Goal: Task Accomplishment & Management: Use online tool/utility

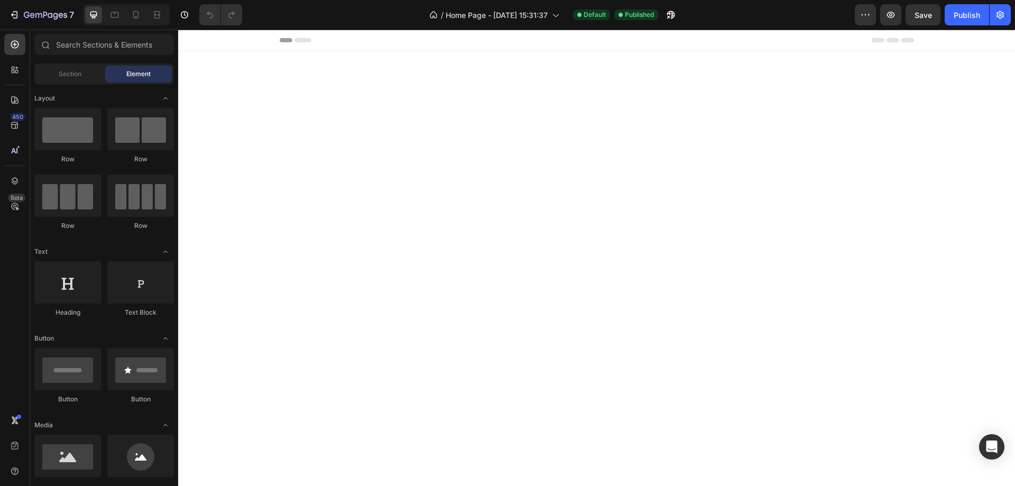
scroll to position [634, 0]
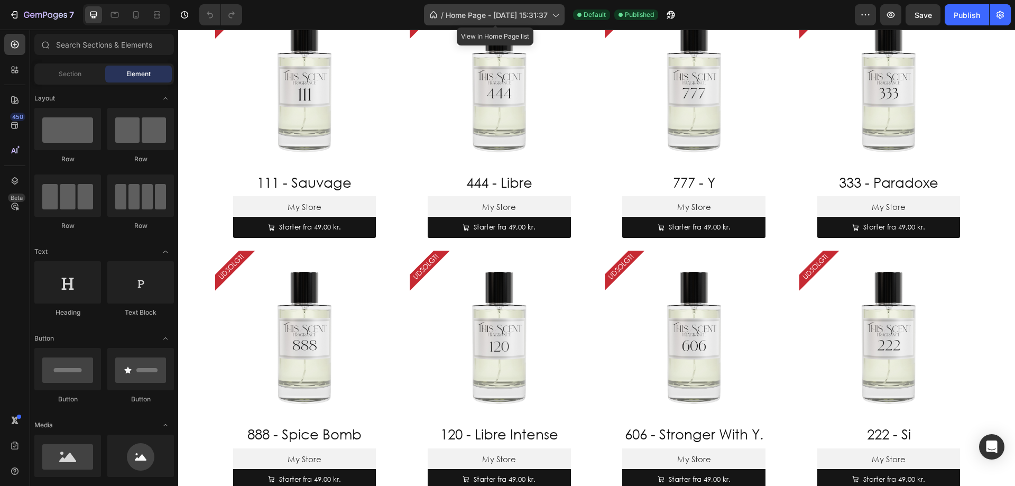
click at [467, 10] on span "Home Page - Oct 23, 15:31:37" at bounding box center [497, 15] width 102 height 11
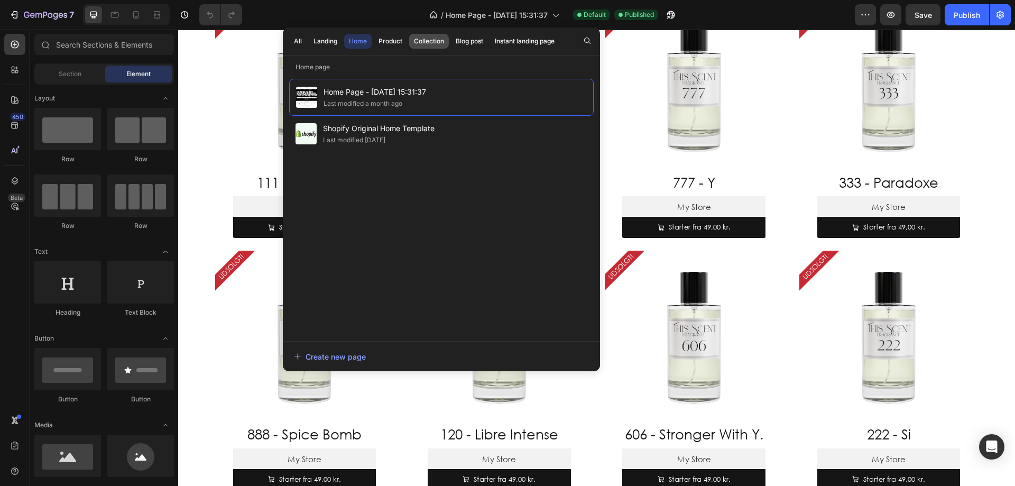
click at [421, 40] on div "Collection" at bounding box center [429, 41] width 30 height 10
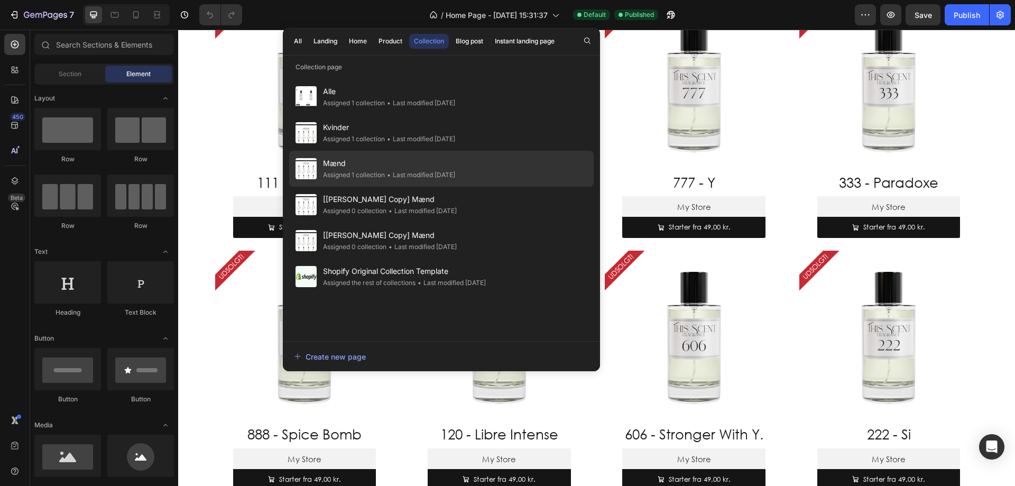
click at [373, 157] on span "Mænd" at bounding box center [389, 163] width 132 height 13
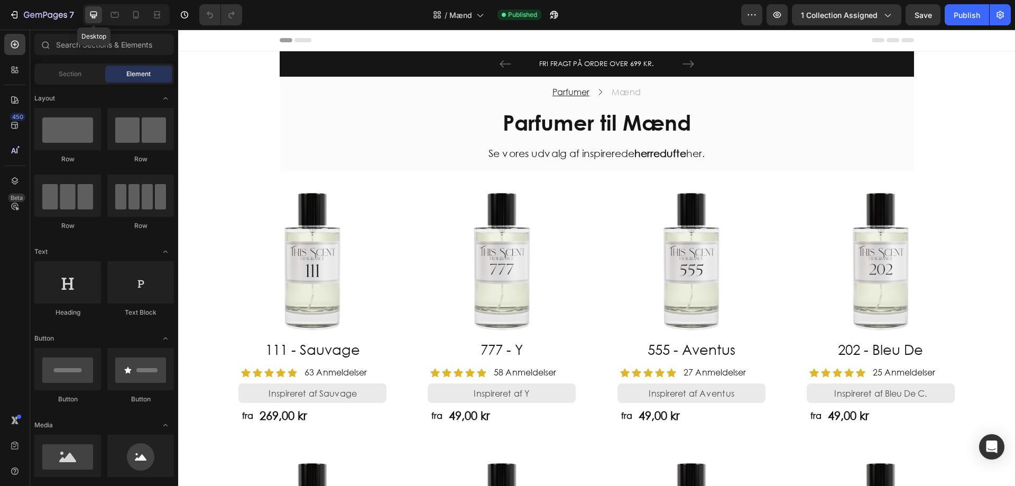
click at [93, 20] on icon at bounding box center [93, 15] width 11 height 11
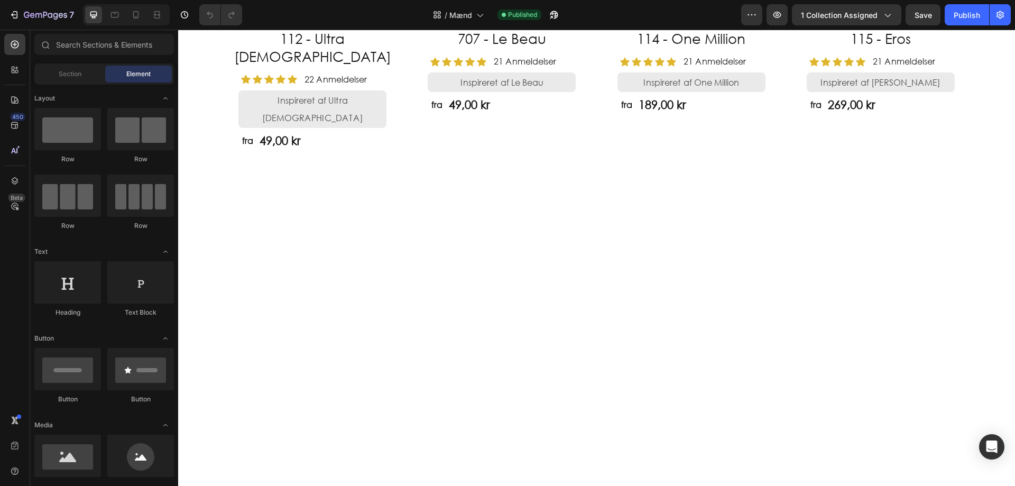
scroll to position [53, 0]
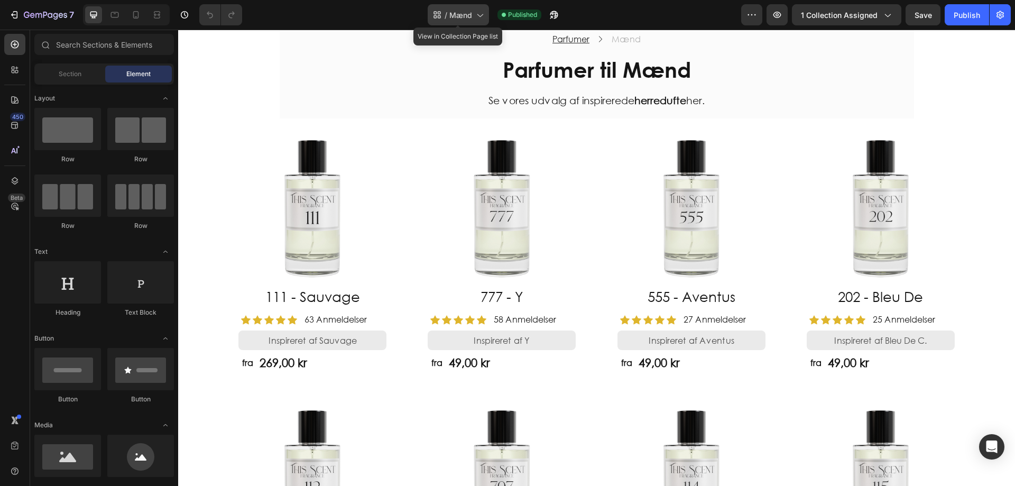
click at [453, 20] on span "Mænd" at bounding box center [460, 15] width 23 height 11
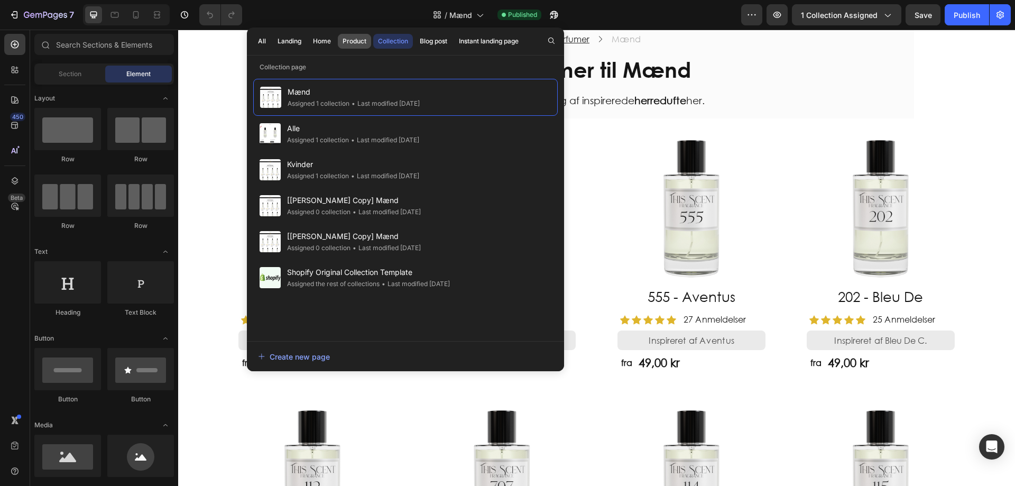
click at [351, 39] on div "Product" at bounding box center [354, 41] width 24 height 10
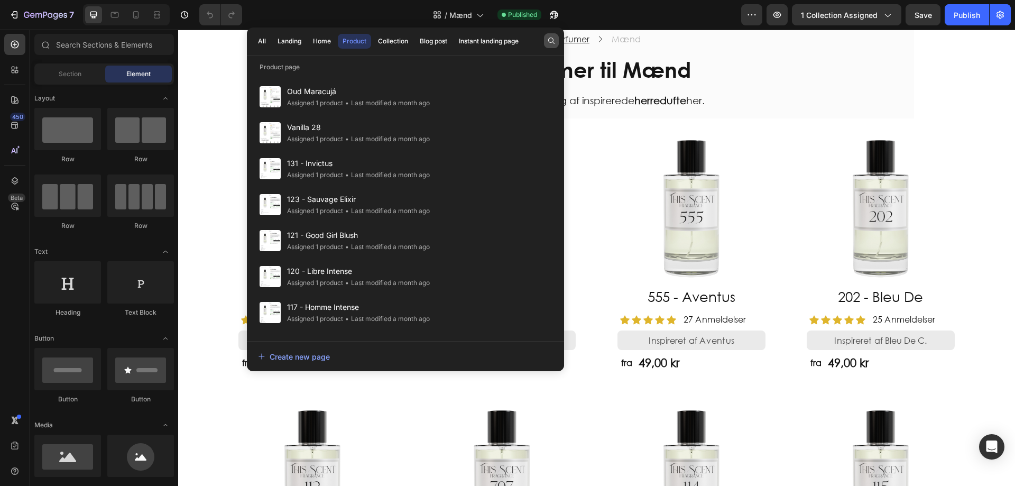
click at [550, 39] on icon "button" at bounding box center [551, 40] width 8 height 8
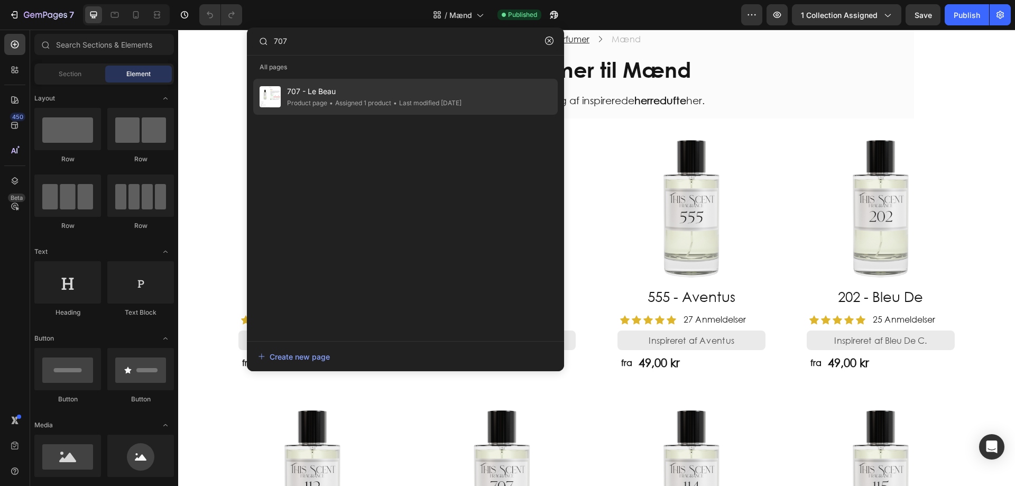
type input "707"
click at [0, 0] on div "• Last modified 2 months ago" at bounding box center [0, 0] width 0 height 0
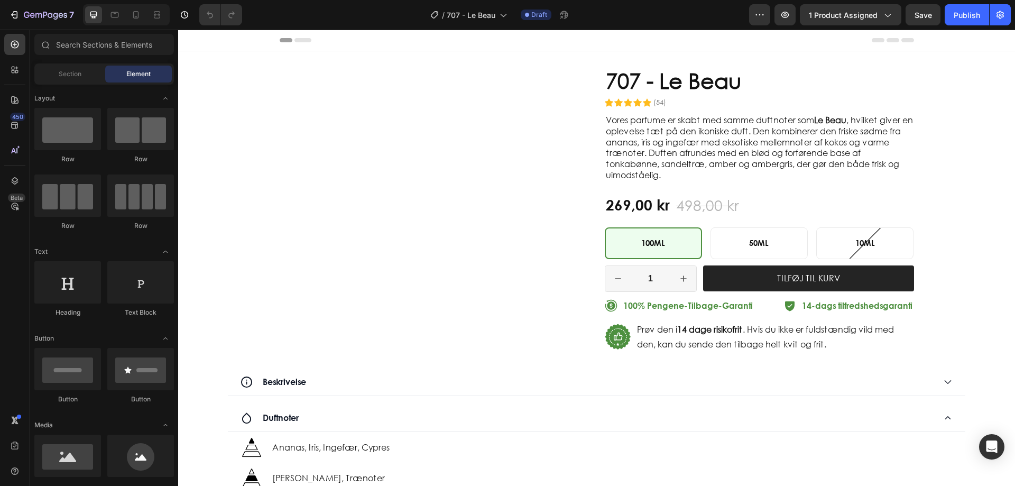
radio input "false"
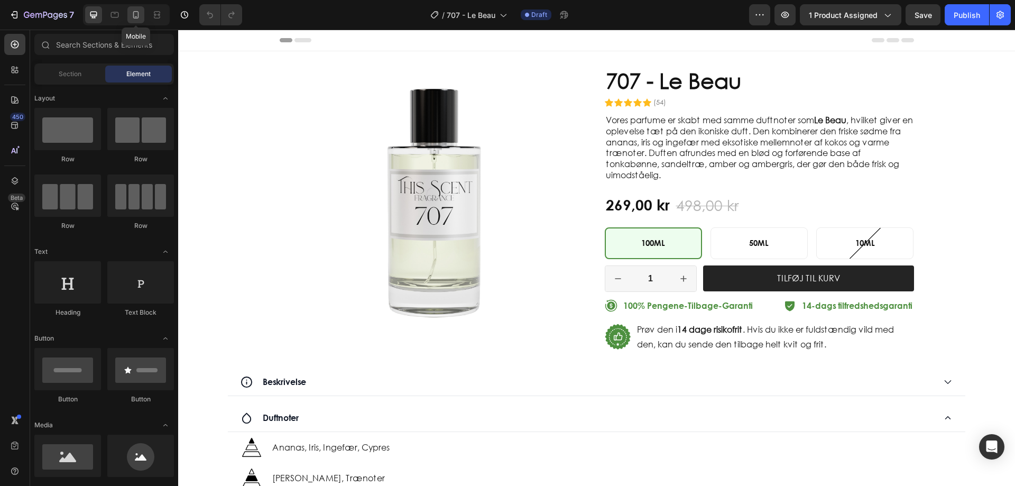
click at [132, 16] on icon at bounding box center [136, 15] width 11 height 11
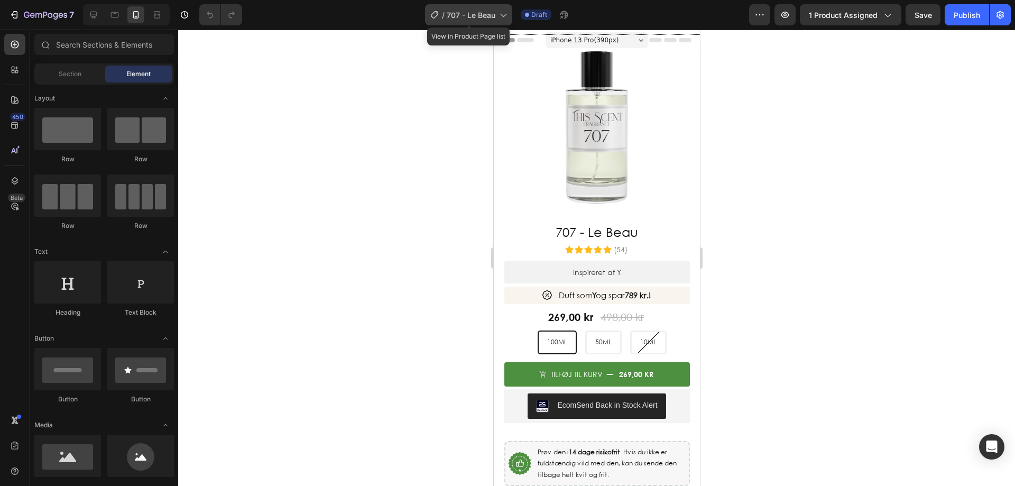
click at [478, 18] on span "707 - Le Beau" at bounding box center [471, 15] width 49 height 11
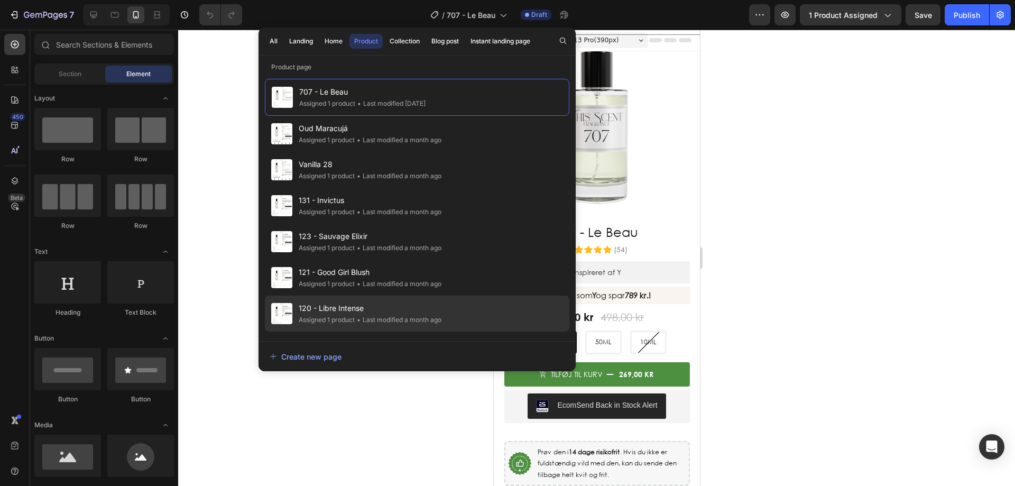
scroll to position [159, 0]
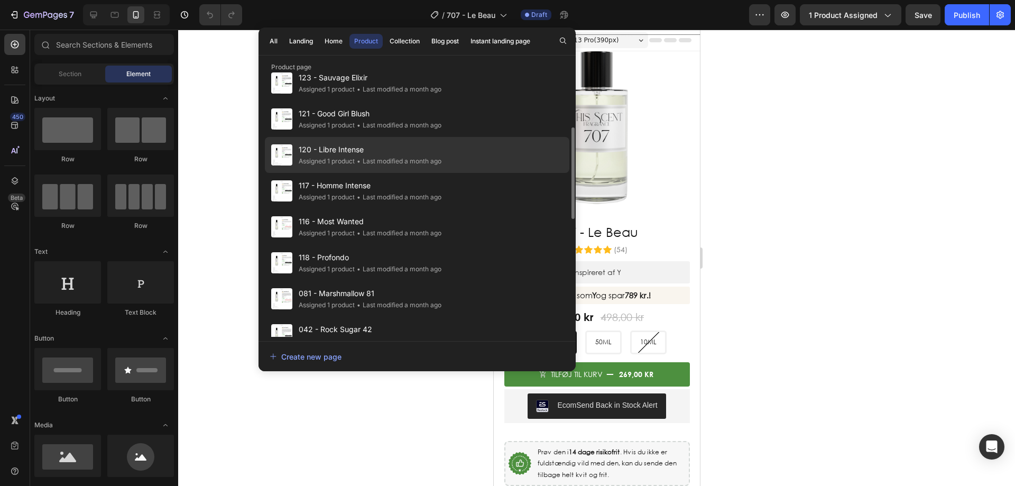
click at [384, 153] on span "120 - Libre Intense" at bounding box center [370, 149] width 143 height 13
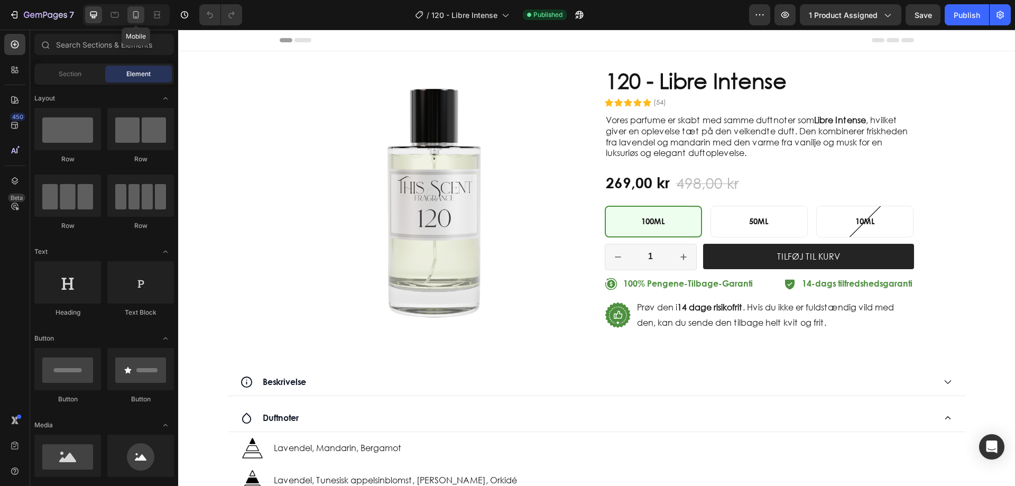
click at [135, 15] on icon at bounding box center [136, 15] width 11 height 11
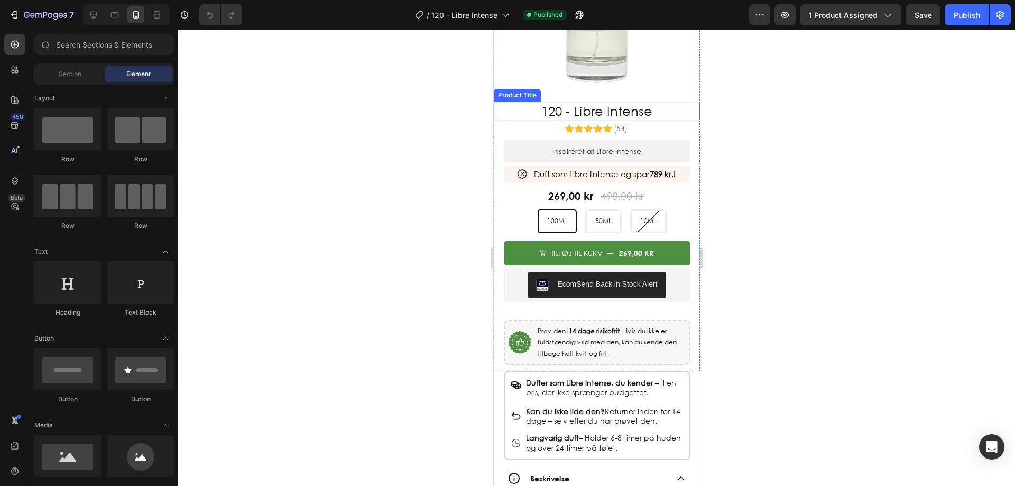
scroll to position [264, 0]
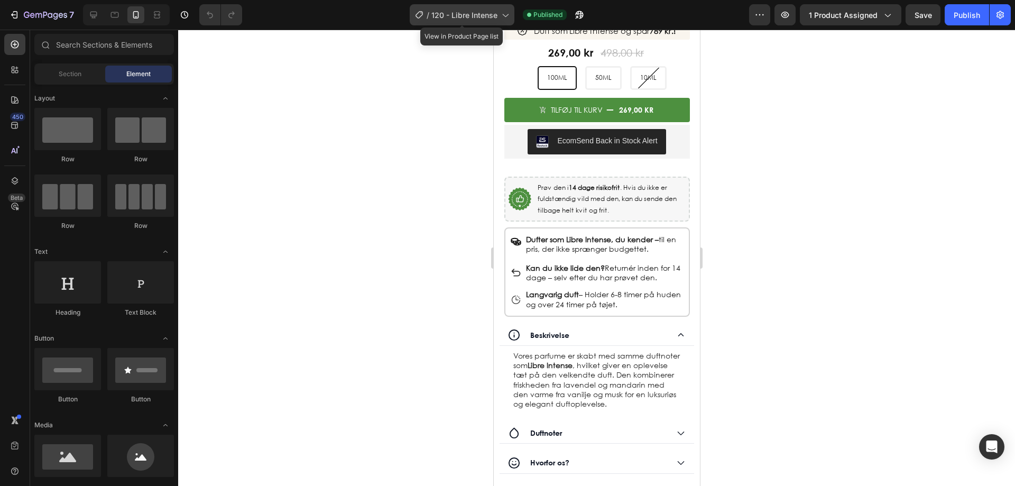
click at [480, 16] on span "120 - Libre Intense" at bounding box center [464, 15] width 66 height 11
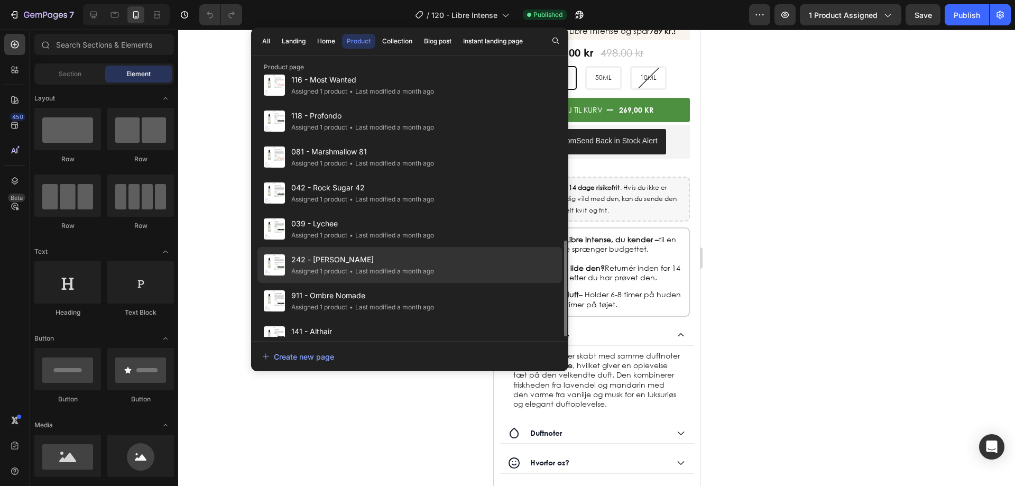
scroll to position [317, 0]
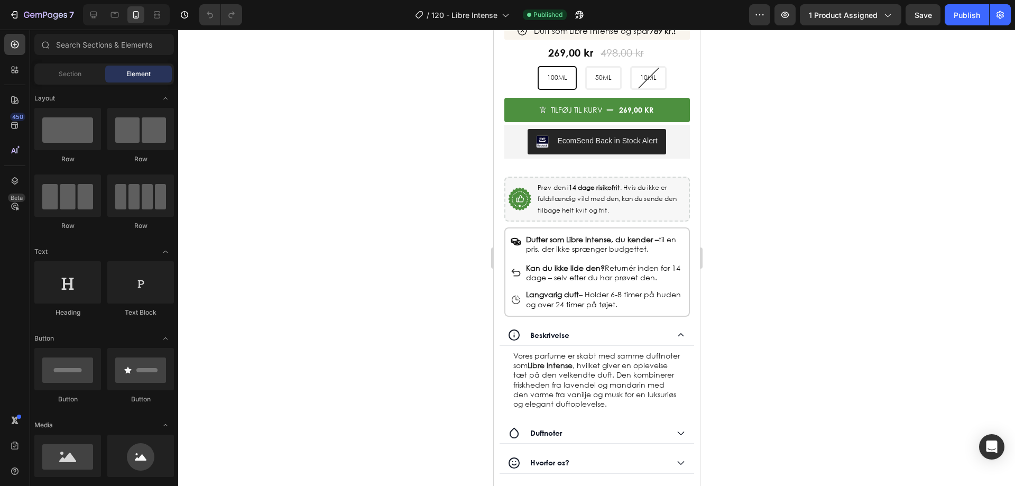
click at [223, 86] on div at bounding box center [596, 258] width 837 height 456
click at [53, 22] on button "7" at bounding box center [41, 14] width 75 height 21
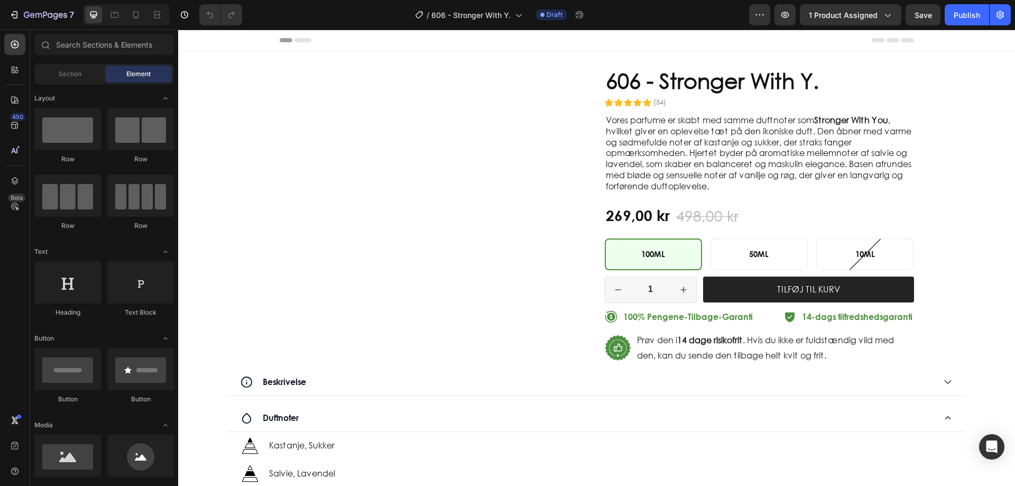
radio input "false"
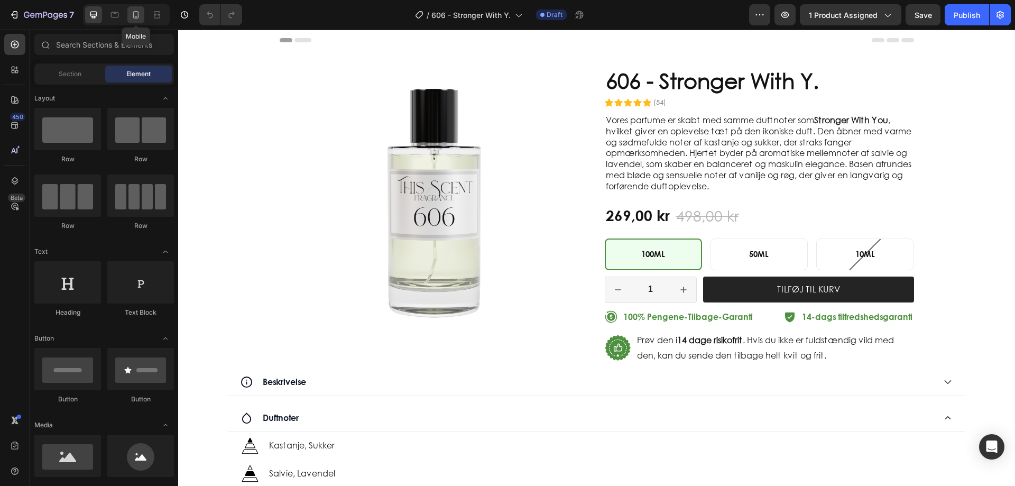
click at [142, 16] on div at bounding box center [135, 14] width 17 height 17
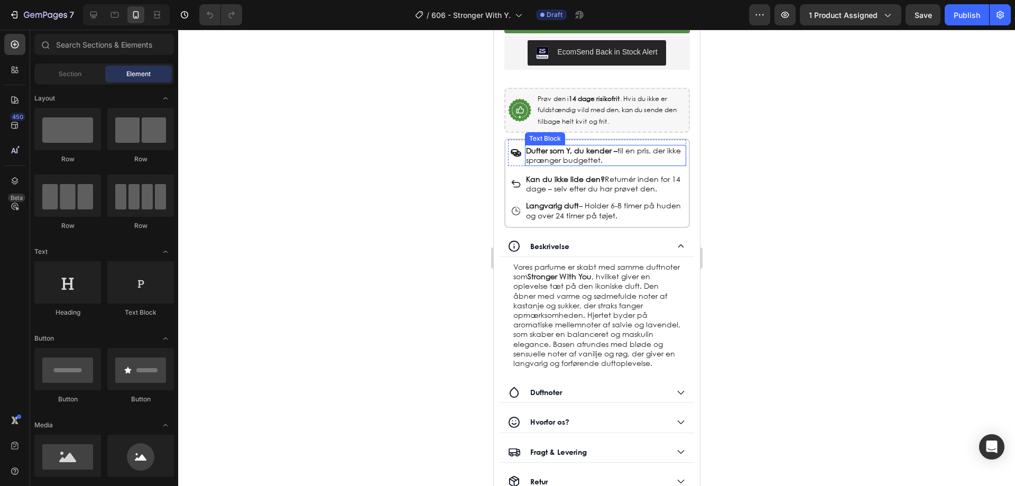
scroll to position [370, 0]
